Goal: Information Seeking & Learning: Learn about a topic

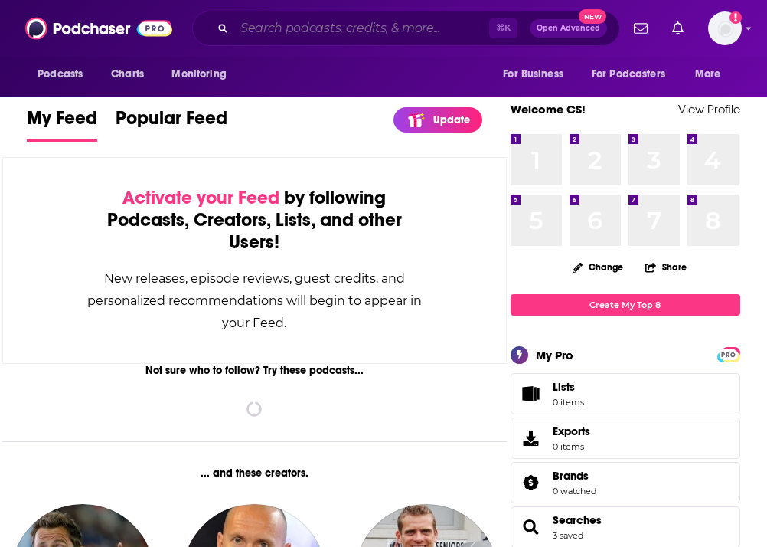
click at [289, 23] on input "Search podcasts, credits, & more..." at bounding box center [361, 28] width 255 height 25
paste input "Stratechery"
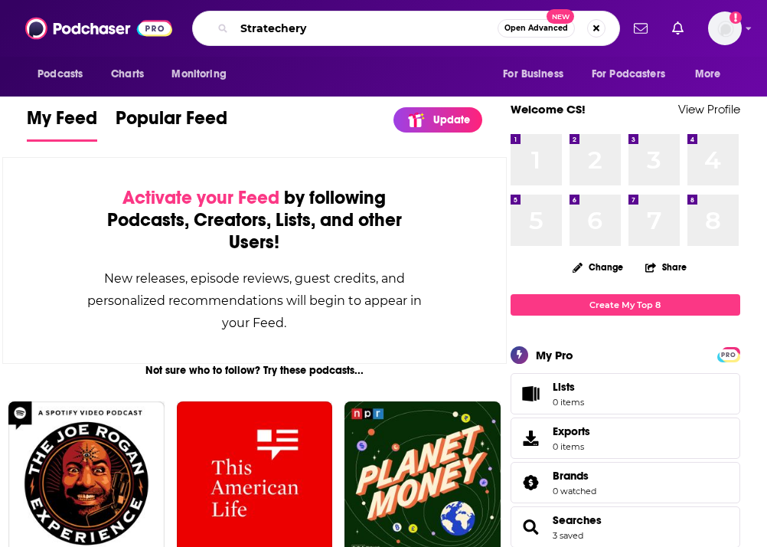
type input "Stratechery"
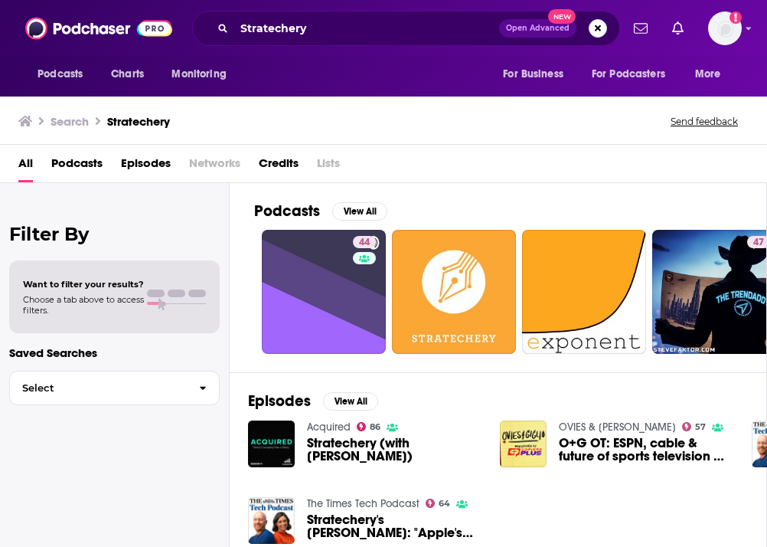
click at [348, 453] on span "Stratechery (with [PERSON_NAME])" at bounding box center [394, 450] width 175 height 26
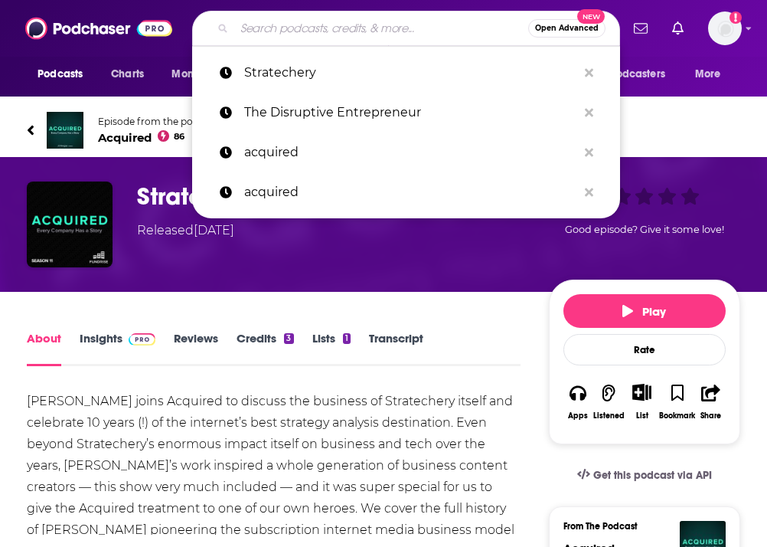
click at [238, 26] on input "Search podcasts, credits, & more..." at bounding box center [381, 28] width 294 height 25
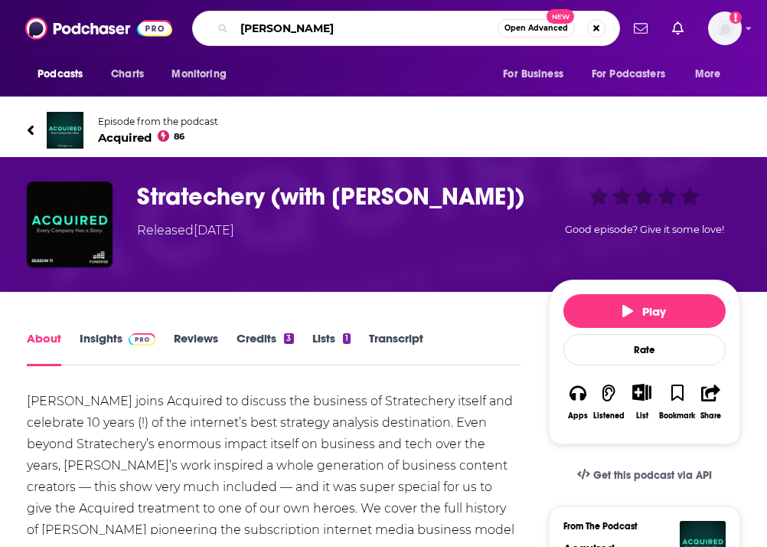
type input "[PERSON_NAME]"
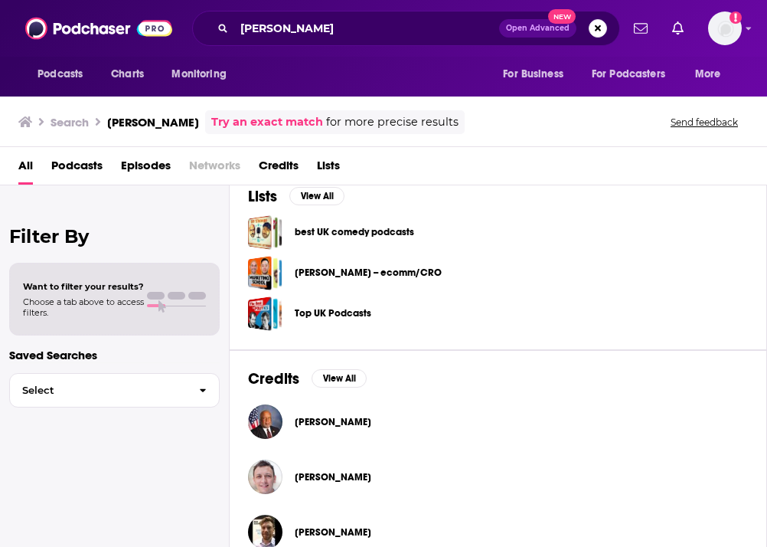
scroll to position [482, 0]
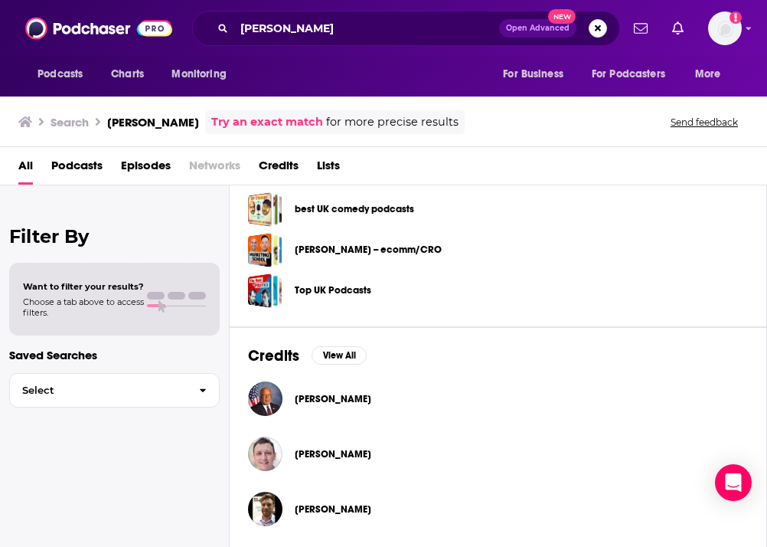
click at [313, 457] on span "[PERSON_NAME]" at bounding box center [333, 454] width 77 height 12
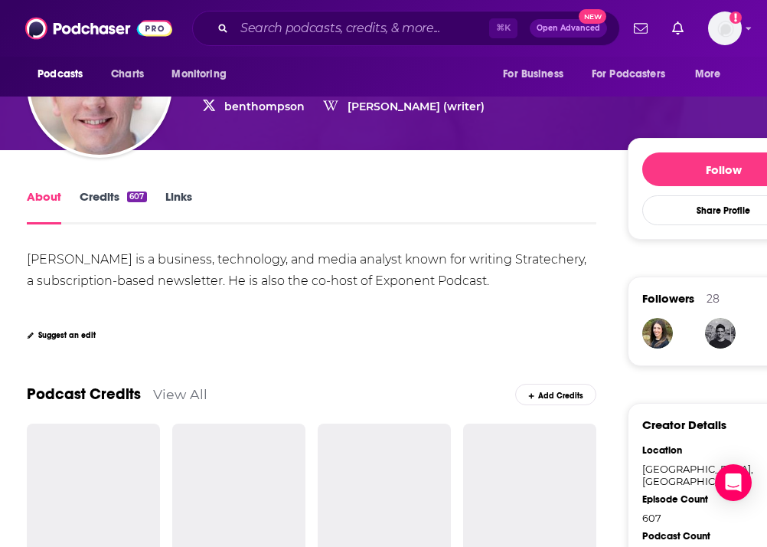
scroll to position [226, 0]
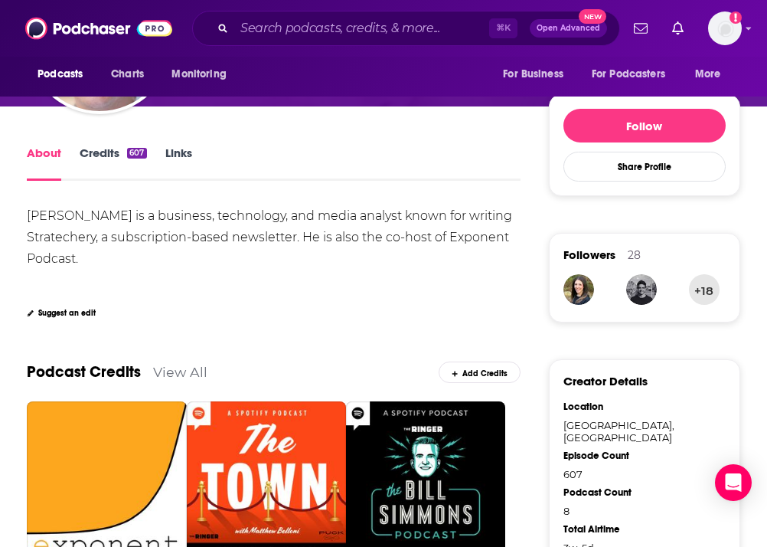
click at [116, 157] on link "Credits 607" at bounding box center [113, 163] width 67 height 35
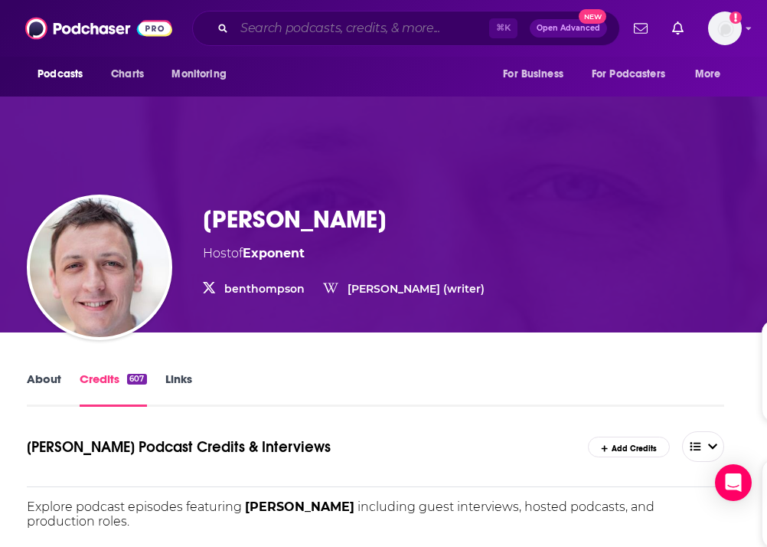
click at [267, 31] on input "Search podcasts, credits, & more..." at bounding box center [361, 28] width 255 height 25
paste input "Stratechery by [PERSON_NAME]"
type input "Stratechery by [PERSON_NAME]"
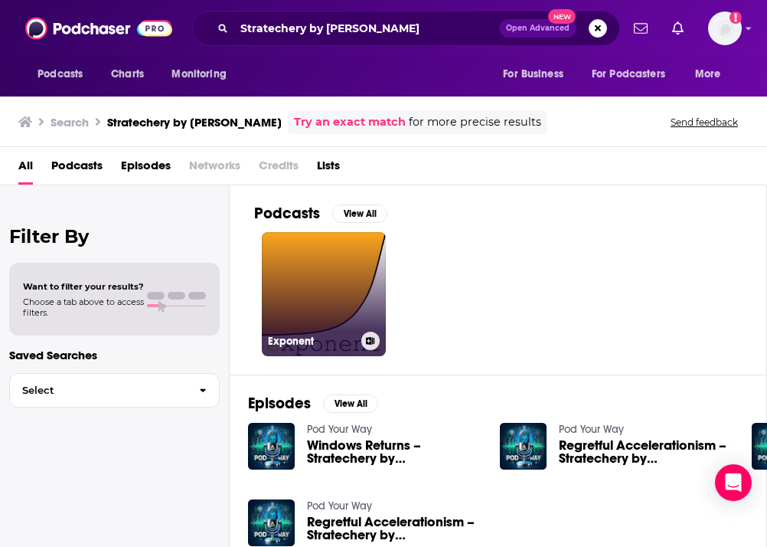
click at [312, 299] on link "Exponent" at bounding box center [324, 294] width 124 height 124
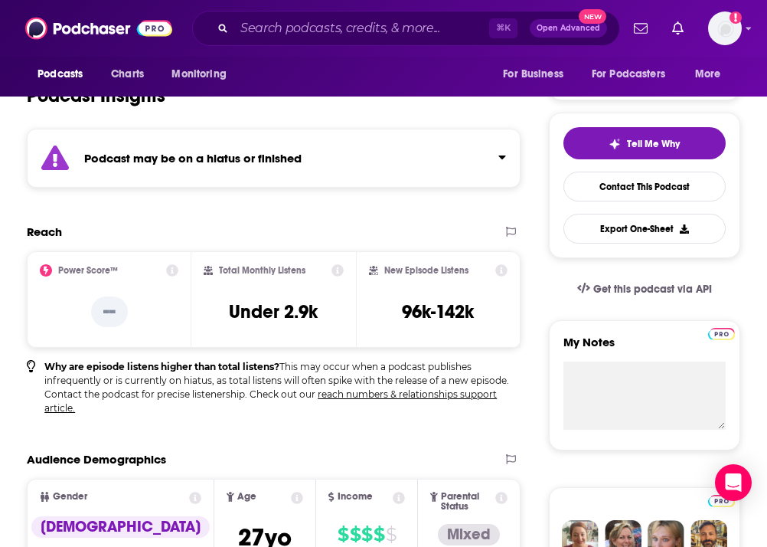
scroll to position [534, 0]
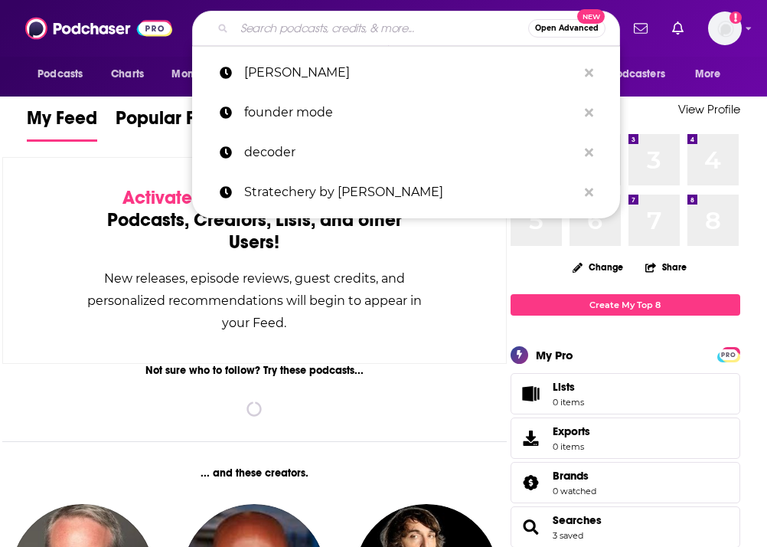
click at [266, 26] on input "Search podcasts, credits, & more..." at bounding box center [381, 28] width 294 height 25
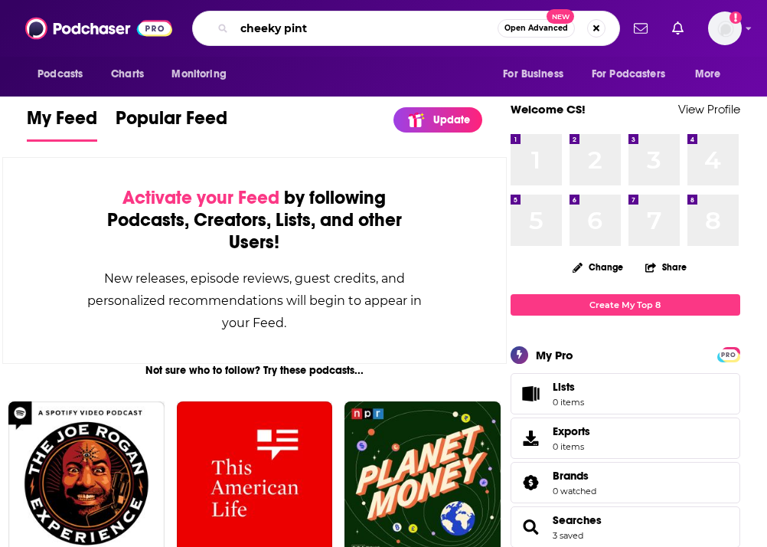
type input "cheeky pint"
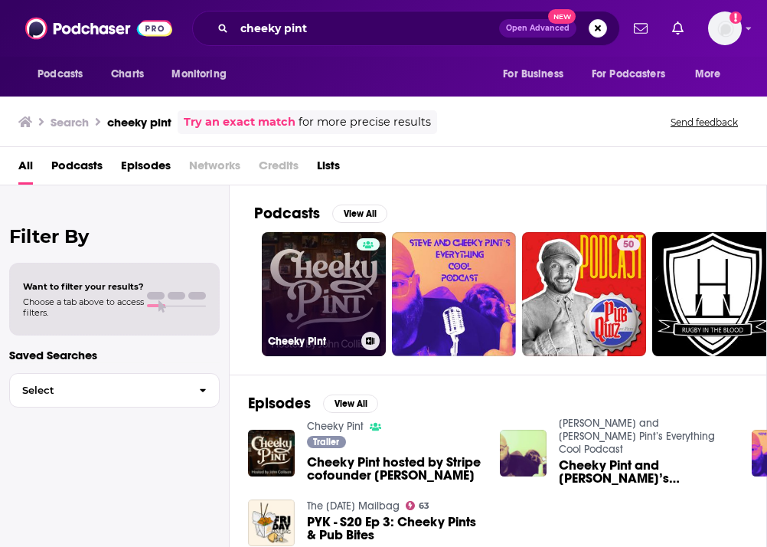
click at [339, 311] on link "Cheeky Pint" at bounding box center [324, 294] width 124 height 124
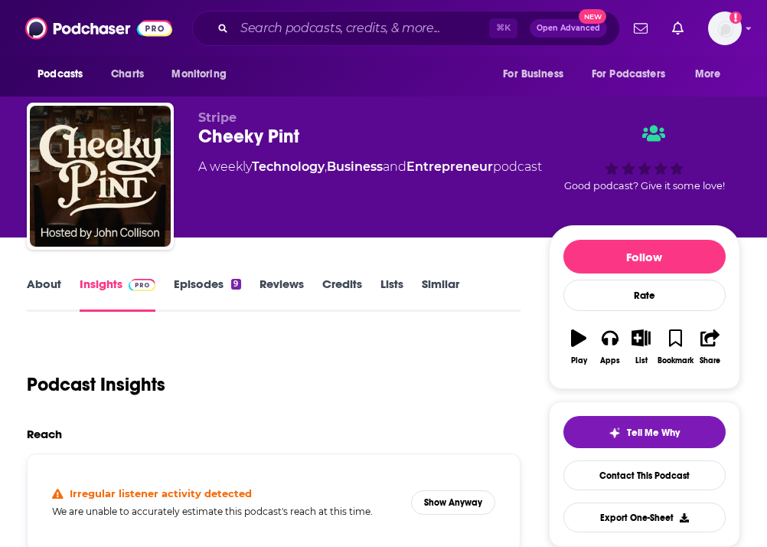
click at [434, 279] on link "Similar" at bounding box center [441, 293] width 38 height 35
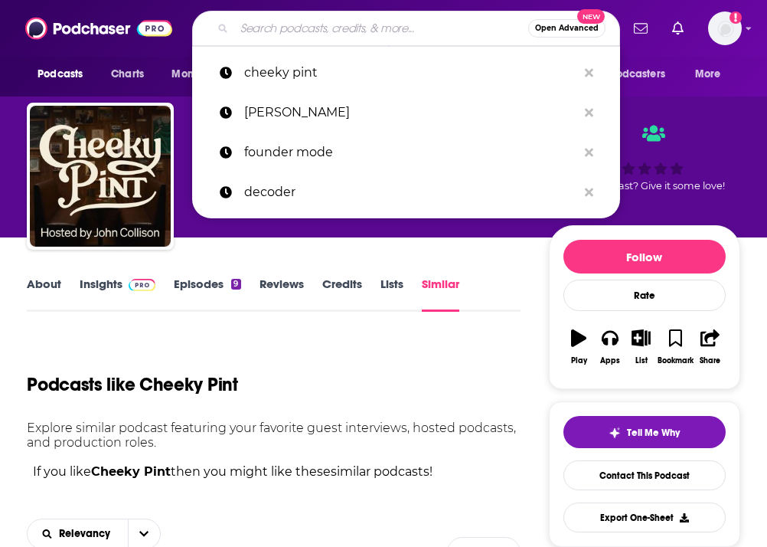
click at [306, 22] on input "Search podcasts, credits, & more..." at bounding box center [381, 28] width 294 height 25
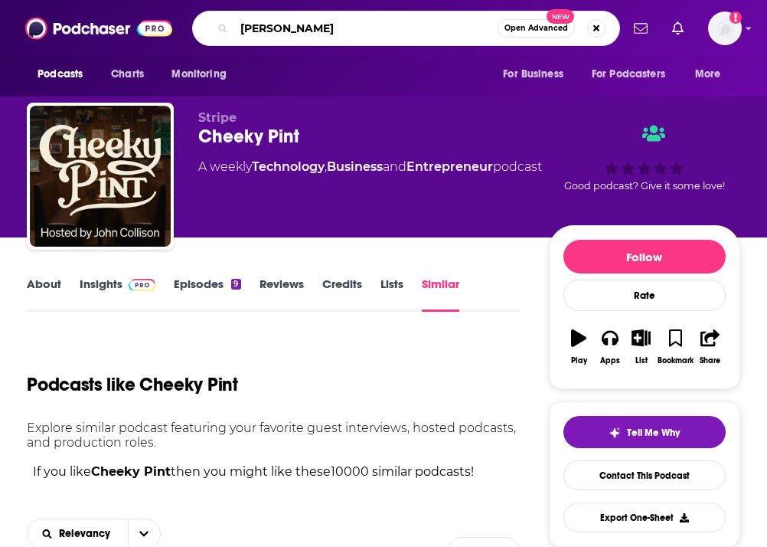
type input "shawn ryan"
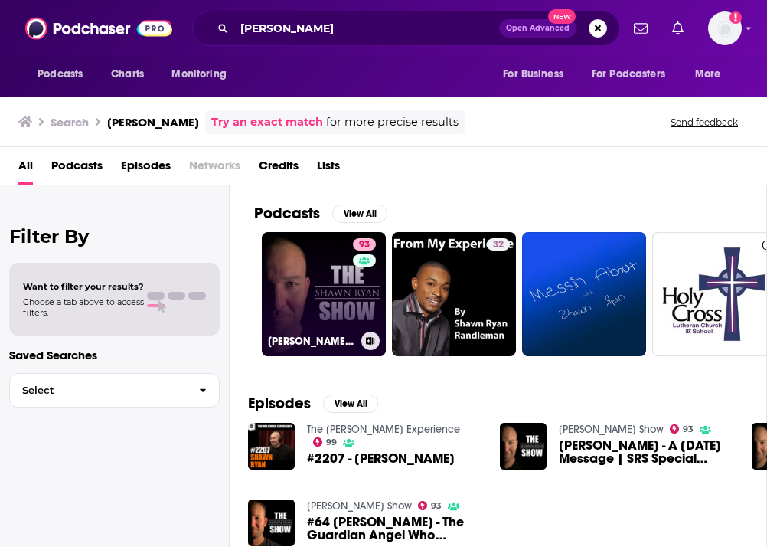
click at [315, 261] on link "93 Shawn Ryan Show" at bounding box center [324, 294] width 124 height 124
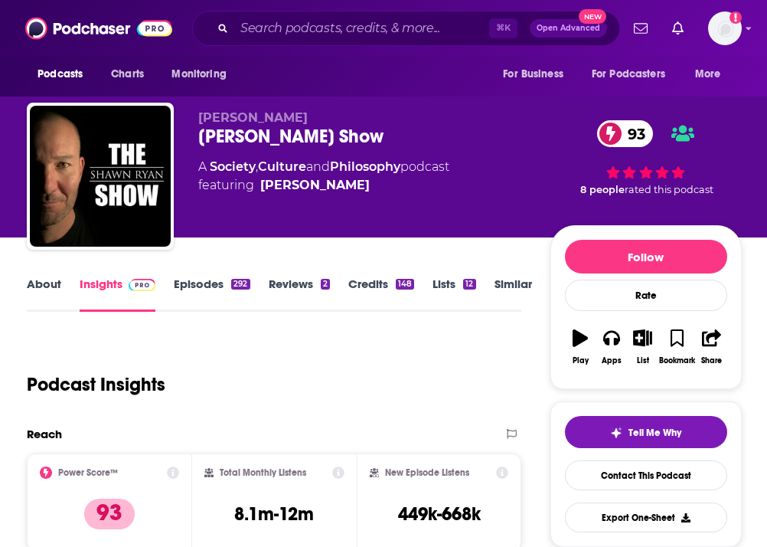
click at [511, 283] on link "Similar" at bounding box center [514, 293] width 38 height 35
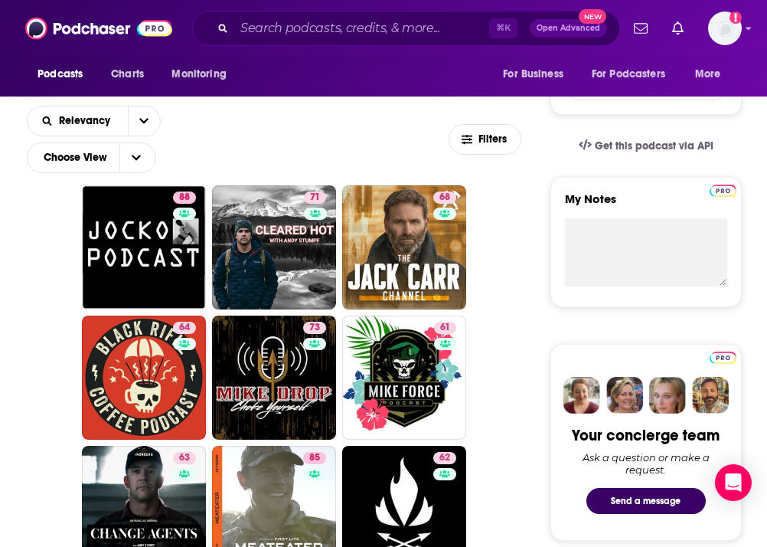
scroll to position [431, 0]
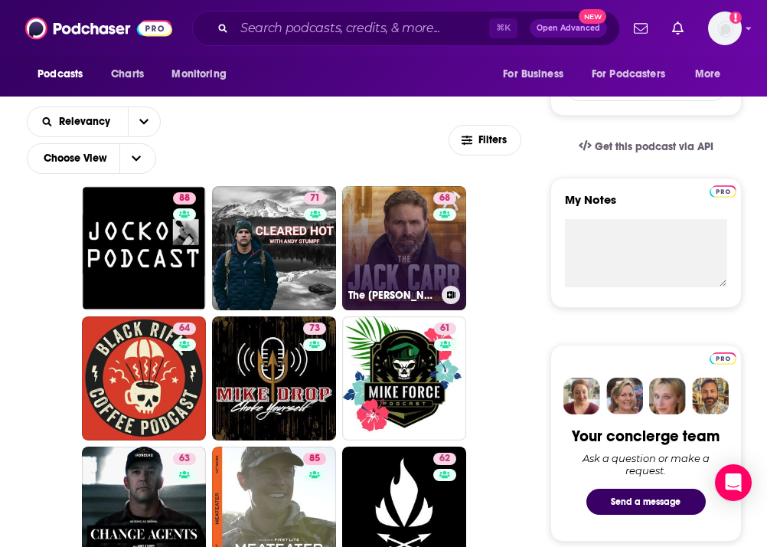
click at [428, 209] on link "68 The Jack Carr Channel" at bounding box center [404, 248] width 124 height 124
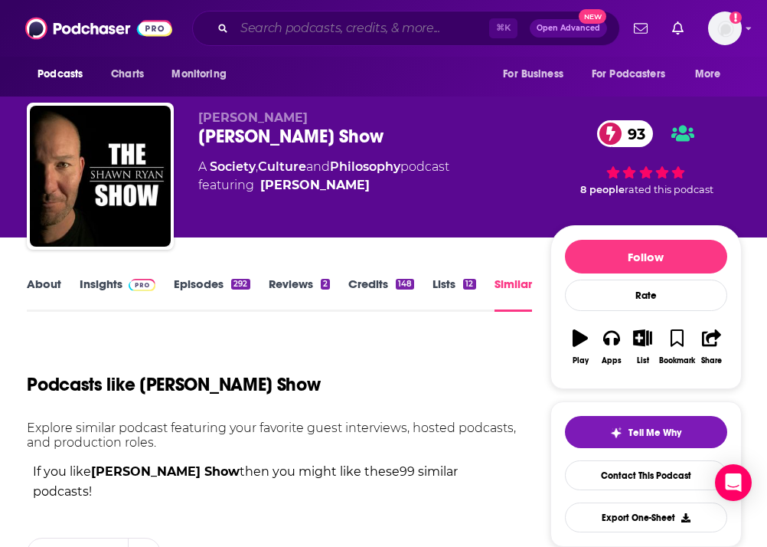
click at [280, 32] on input "Search podcasts, credits, & more..." at bounding box center [361, 28] width 255 height 25
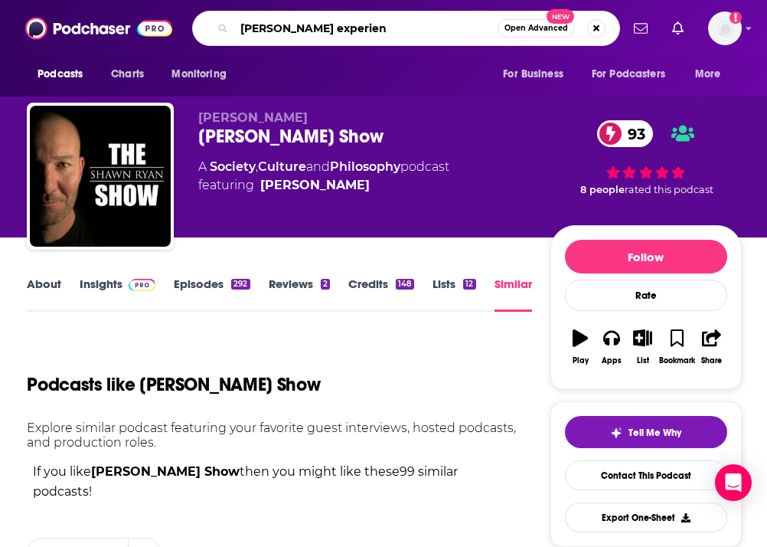
type input "joe rogan experienc"
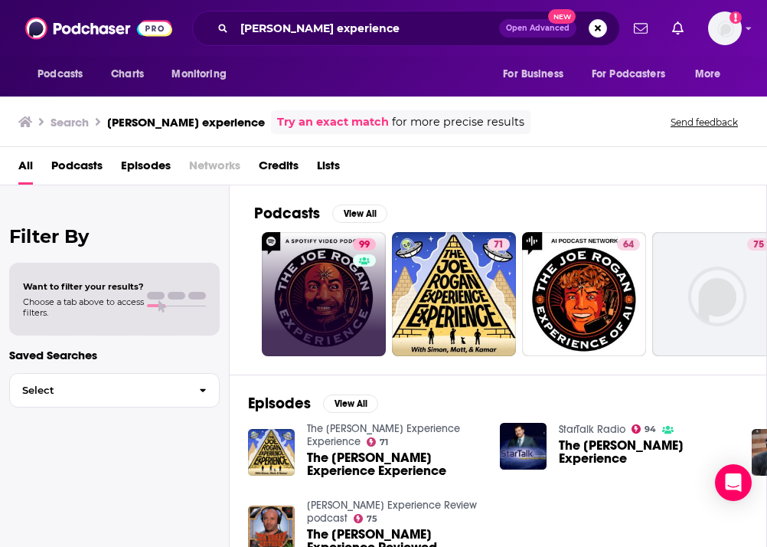
click at [342, 316] on link "99" at bounding box center [324, 294] width 124 height 124
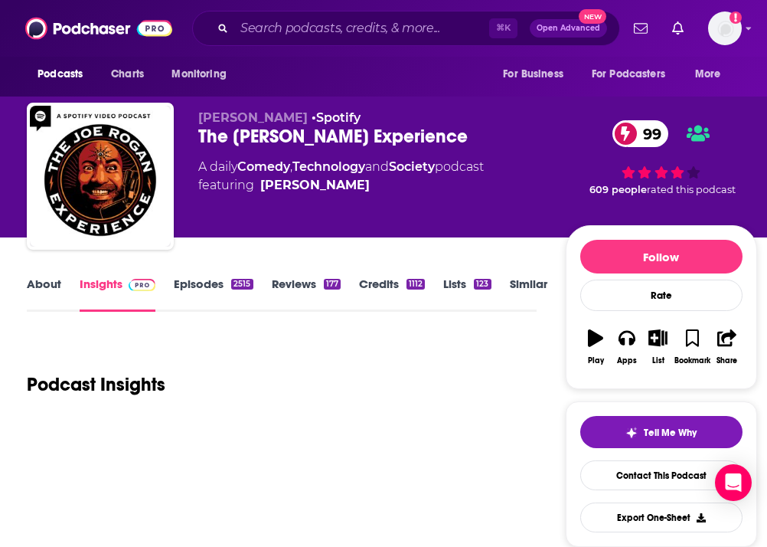
click at [520, 274] on div "About Insights Episodes 2515 Reviews 177 Credits 1112 Lists 123 Similar" at bounding box center [281, 293] width 509 height 38
click at [527, 286] on link "Similar" at bounding box center [529, 293] width 38 height 35
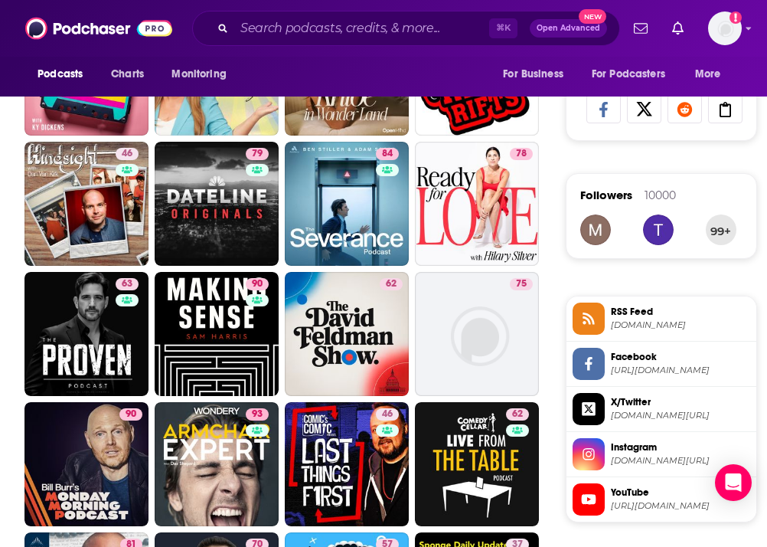
scroll to position [996, 0]
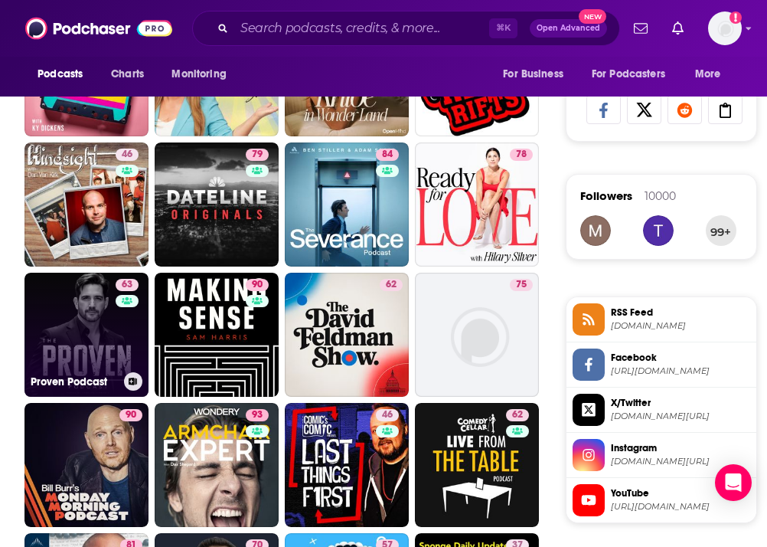
click at [95, 343] on link "63 Proven Podcast" at bounding box center [87, 335] width 124 height 124
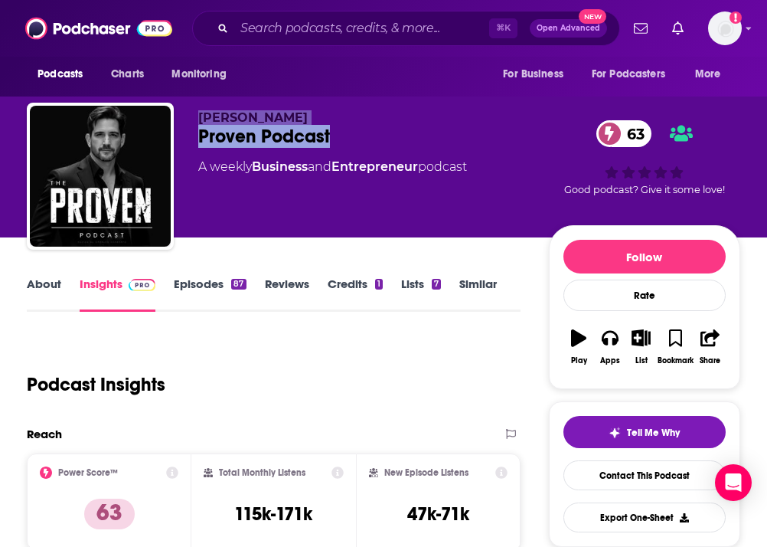
drag, startPoint x: 190, startPoint y: 125, endPoint x: 334, endPoint y: 126, distance: 144.0
click at [334, 126] on div "Charles Schwartz Proven Podcast 63 A weekly Business and Entrepreneur podcast 6…" at bounding box center [384, 179] width 714 height 153
copy div "Charles Schwartz Proven Podcast"
click at [244, 39] on input "Search podcasts, credits, & more..." at bounding box center [361, 28] width 255 height 25
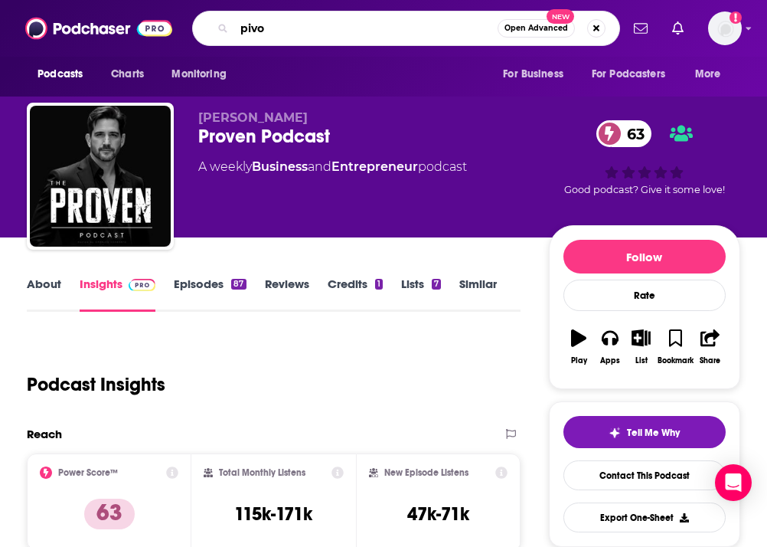
type input "pivot"
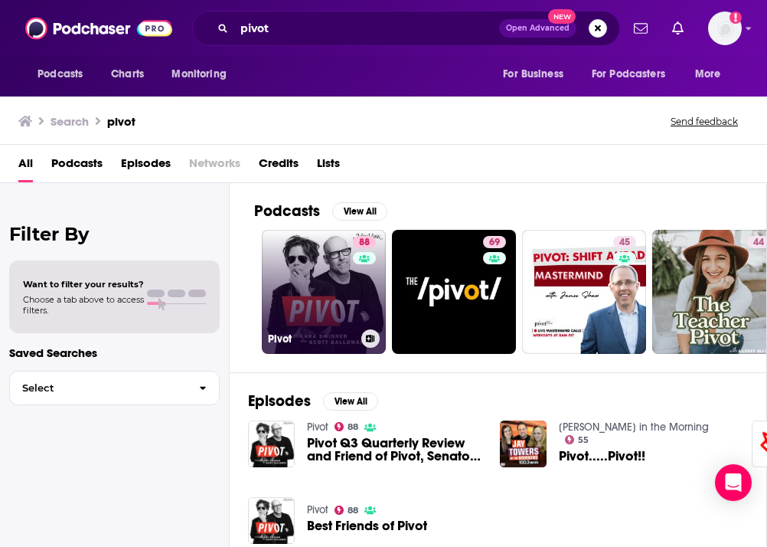
click at [306, 276] on link "88 Pivot" at bounding box center [324, 292] width 124 height 124
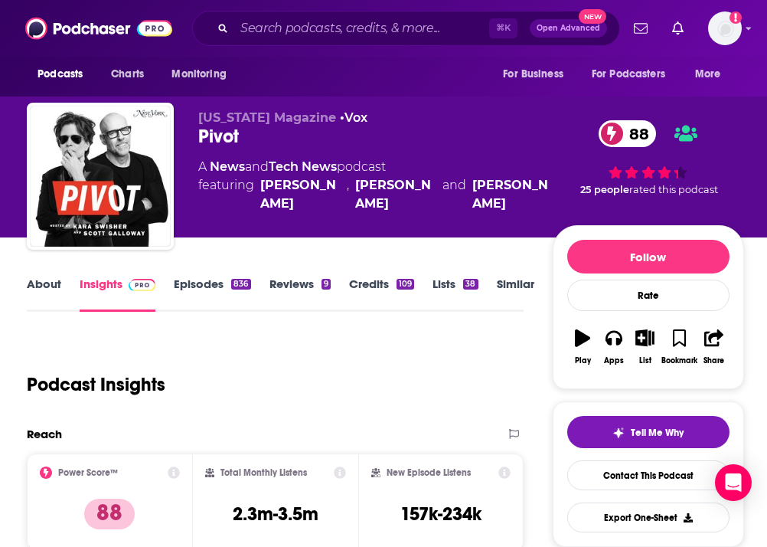
scroll to position [90, 0]
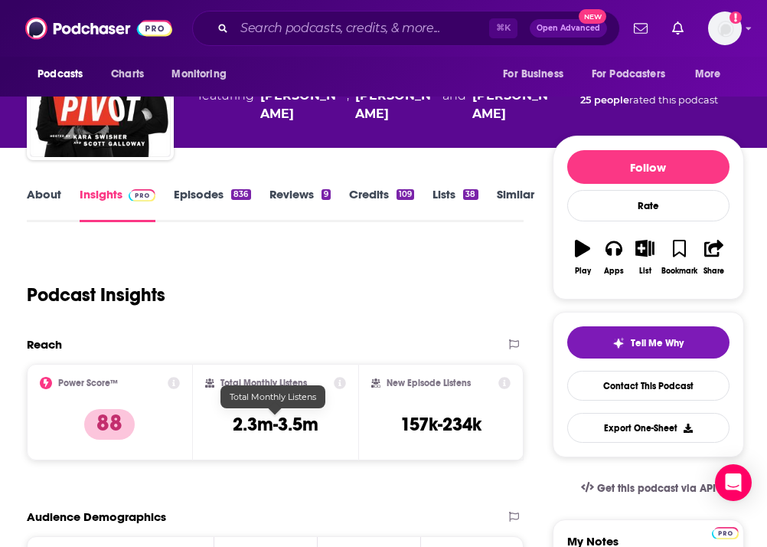
click at [227, 424] on div "Total Monthly Listens 2.3m-3.5m" at bounding box center [275, 412] width 141 height 70
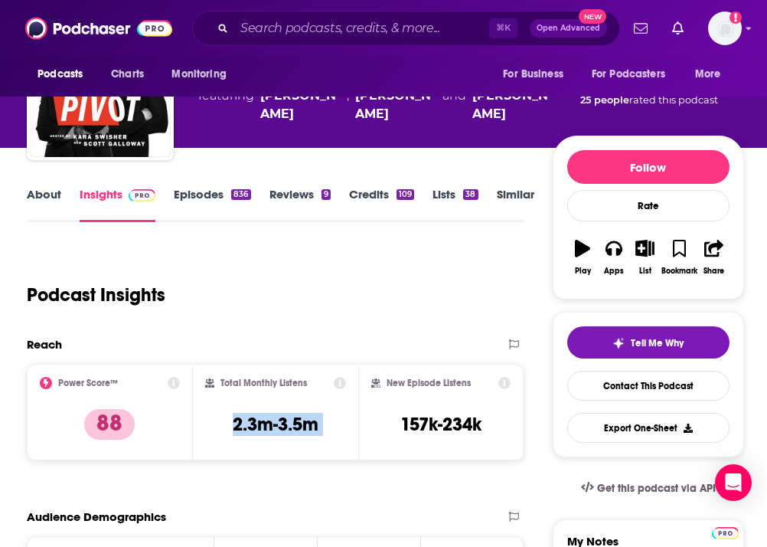
copy div "2.3m-3.5m"
click at [283, 39] on input "Search podcasts, credits, & more..." at bounding box center [361, 28] width 255 height 25
paste input "The GaryVee Audio Experience"
type input "The GaryVee Audio Experience"
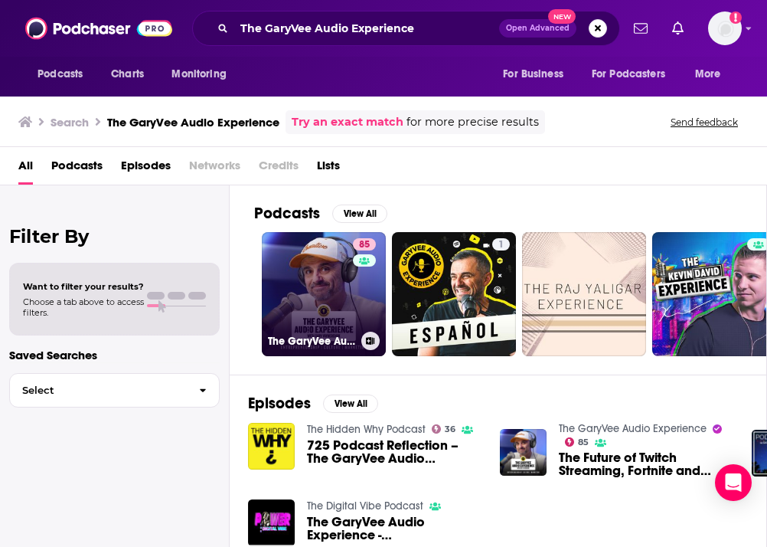
click at [316, 276] on link "85 The GaryVee Audio Experience" at bounding box center [324, 294] width 124 height 124
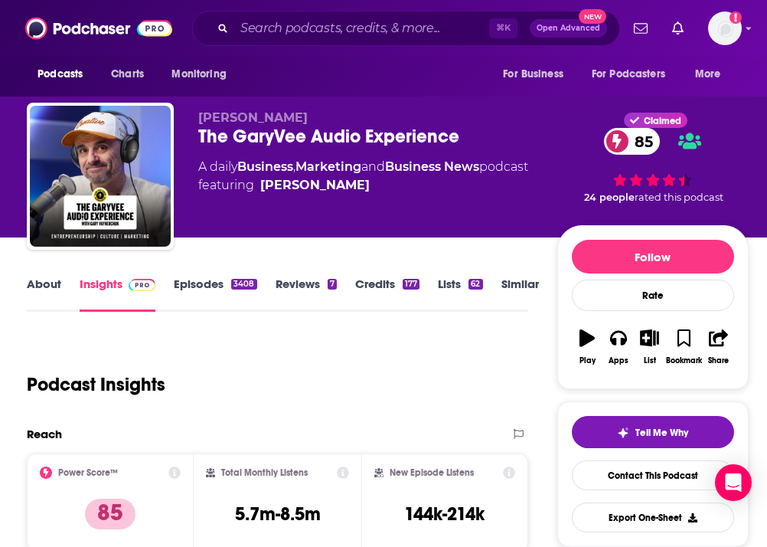
click at [191, 279] on link "Episodes 3408" at bounding box center [215, 293] width 83 height 35
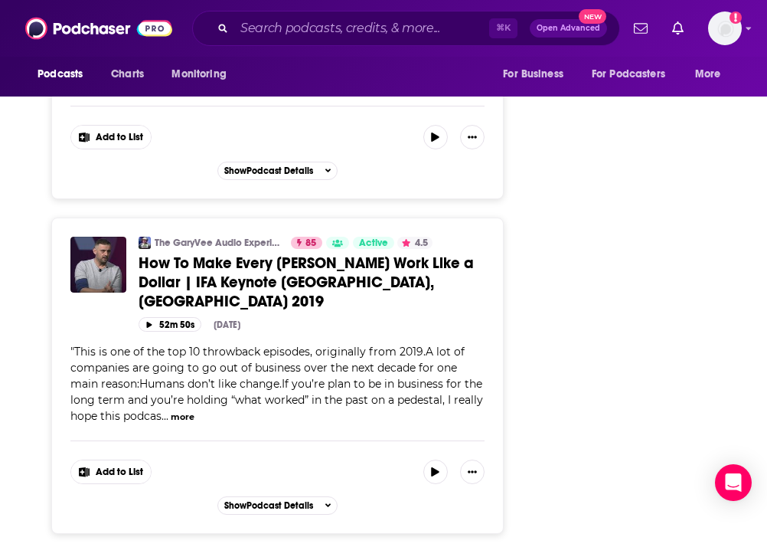
scroll to position [7950, 0]
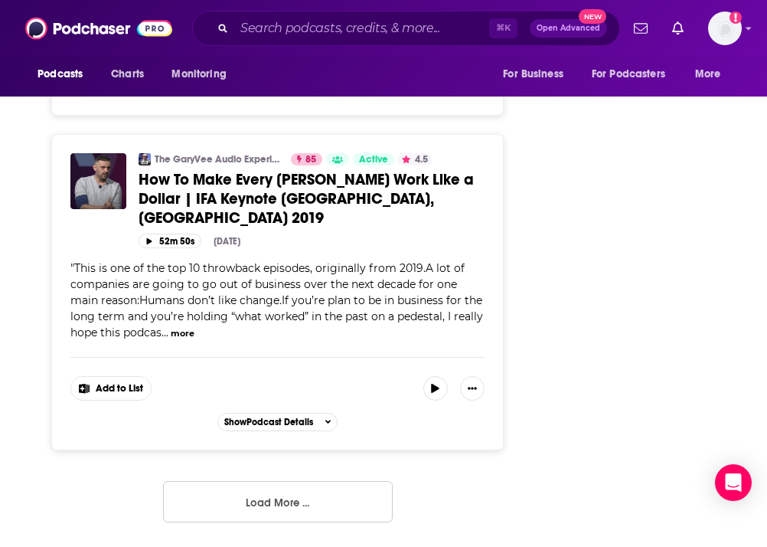
click at [240, 503] on button "Load More ..." at bounding box center [278, 501] width 230 height 41
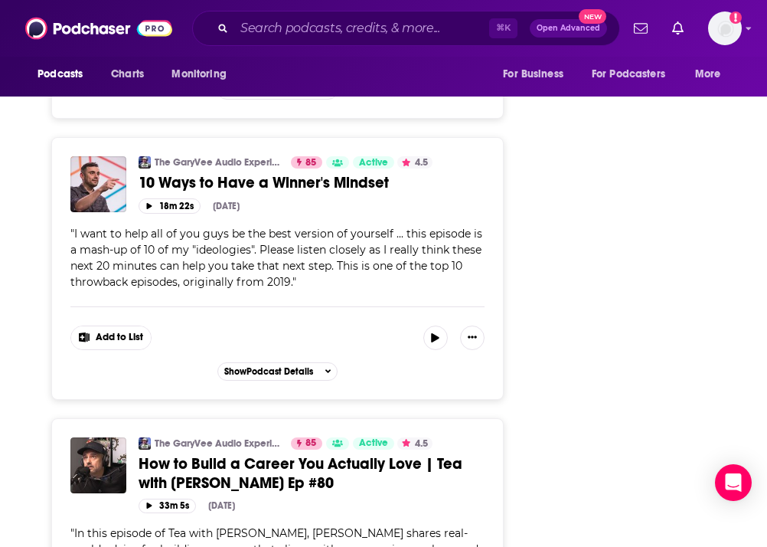
scroll to position [8574, 0]
